Goal: Navigation & Orientation: Find specific page/section

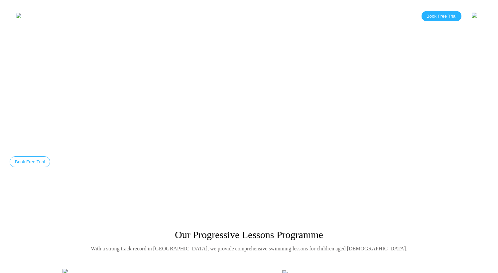
click at [138, 15] on link "About" at bounding box center [151, 16] width 27 height 6
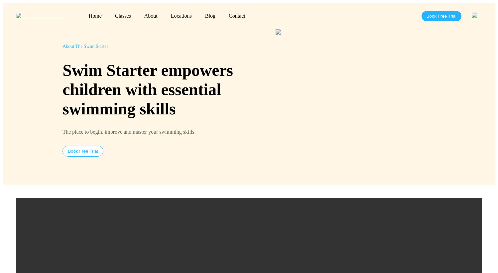
click at [276, 9] on div "Home Classes About Locations [PERSON_NAME][GEOGRAPHIC_DATA] Clementi [GEOGRAPHI…" at bounding box center [249, 16] width 492 height 27
click at [33, 13] on img at bounding box center [43, 16] width 55 height 6
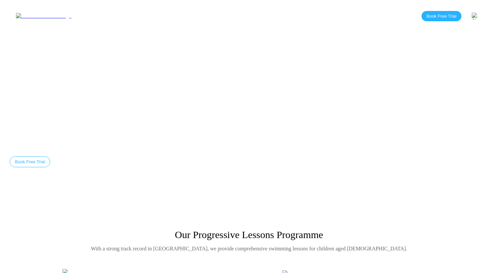
click at [332, 17] on div "Home Classes About Locations Bishan Sengkang Clementi Pasir Ris Blog Contact Bo…" at bounding box center [249, 16] width 492 height 27
click at [138, 13] on link "About" at bounding box center [151, 16] width 27 height 6
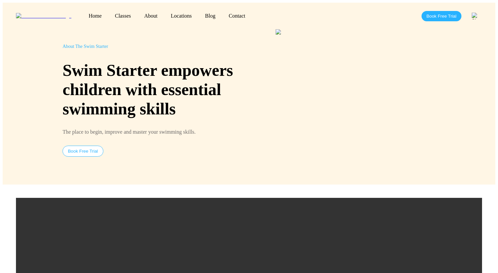
click at [222, 15] on link "Contact" at bounding box center [237, 16] width 30 height 6
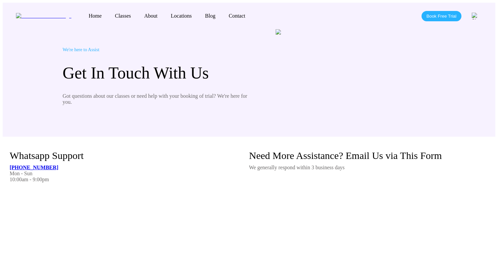
click at [254, 32] on div at bounding box center [342, 76] width 186 height 94
click at [198, 15] on link "Blog" at bounding box center [210, 16] width 24 height 6
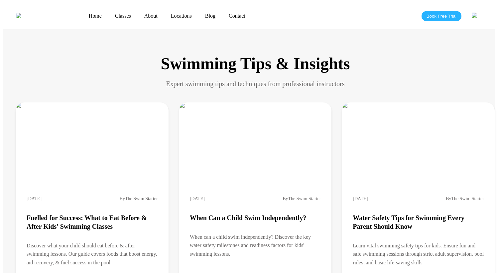
click at [82, 13] on link "Home" at bounding box center [95, 16] width 26 height 6
